Goal: Check status: Check status

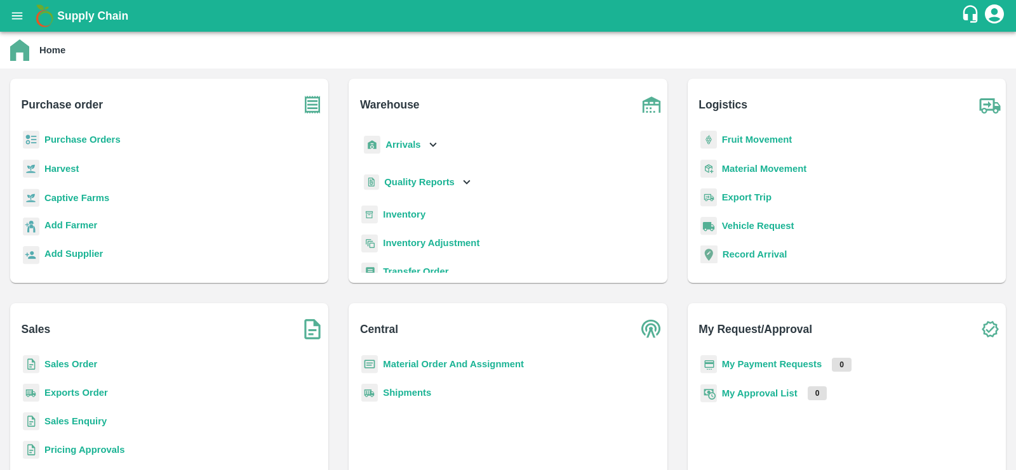
click at [88, 143] on b "Purchase Orders" at bounding box center [82, 140] width 76 height 10
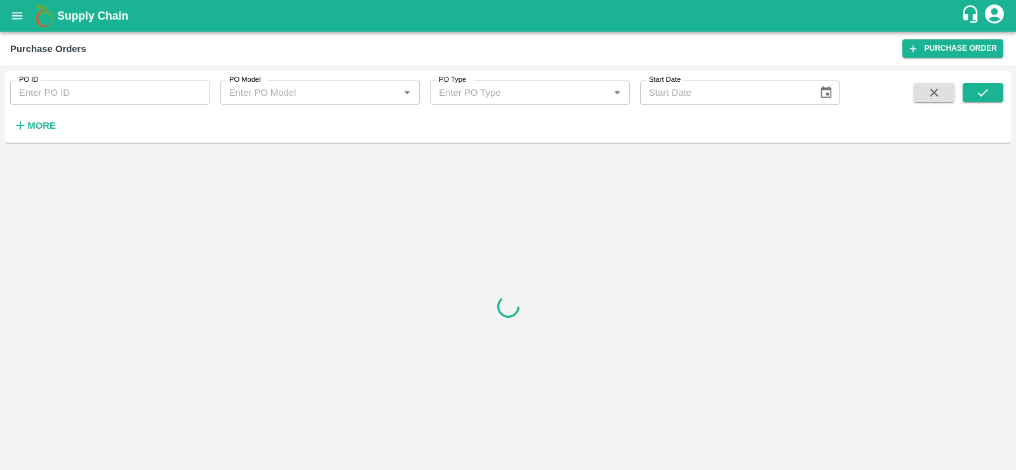
click at [88, 87] on input "PO ID" at bounding box center [110, 93] width 200 height 24
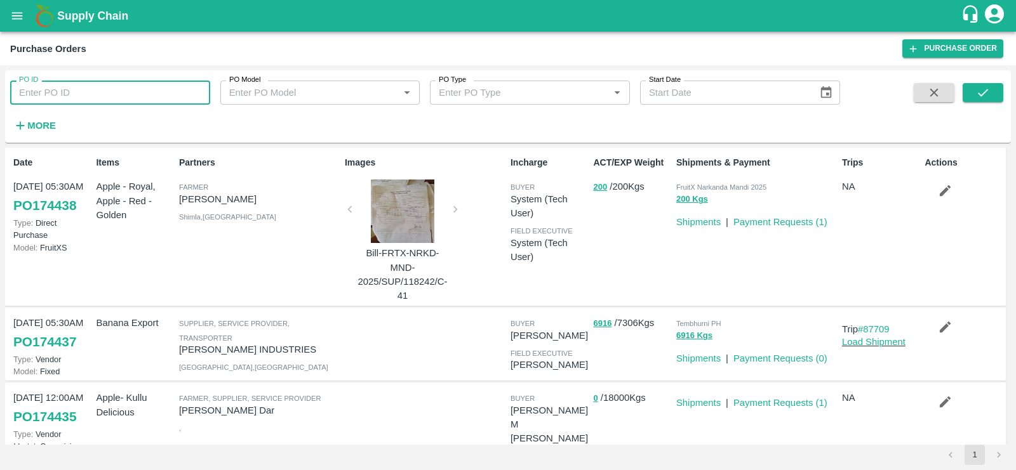
paste input "173382"
click at [983, 92] on icon "submit" at bounding box center [983, 93] width 14 height 14
click at [86, 94] on input "173382" at bounding box center [110, 93] width 200 height 24
type input "173382"
click at [977, 91] on icon "submit" at bounding box center [983, 93] width 14 height 14
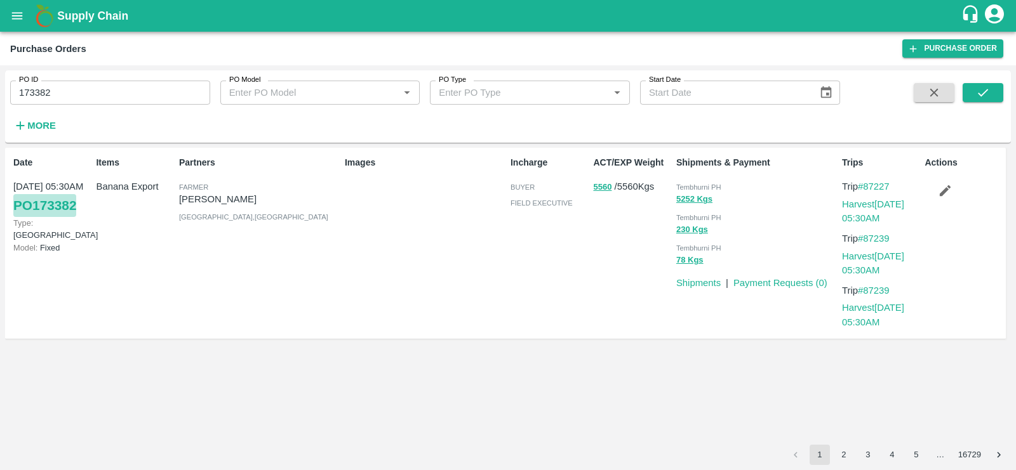
click at [34, 203] on link "PO 173382" at bounding box center [44, 205] width 63 height 23
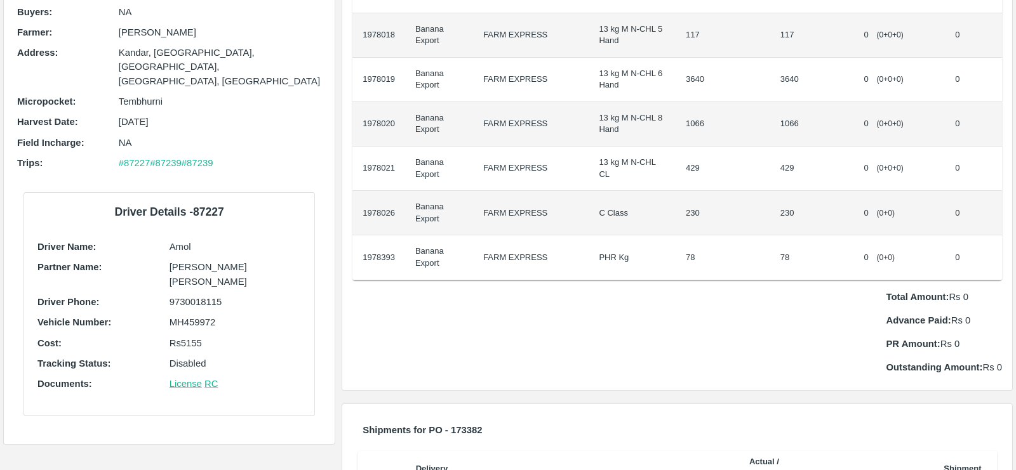
scroll to position [194, 0]
